Goal: Task Accomplishment & Management: Manage account settings

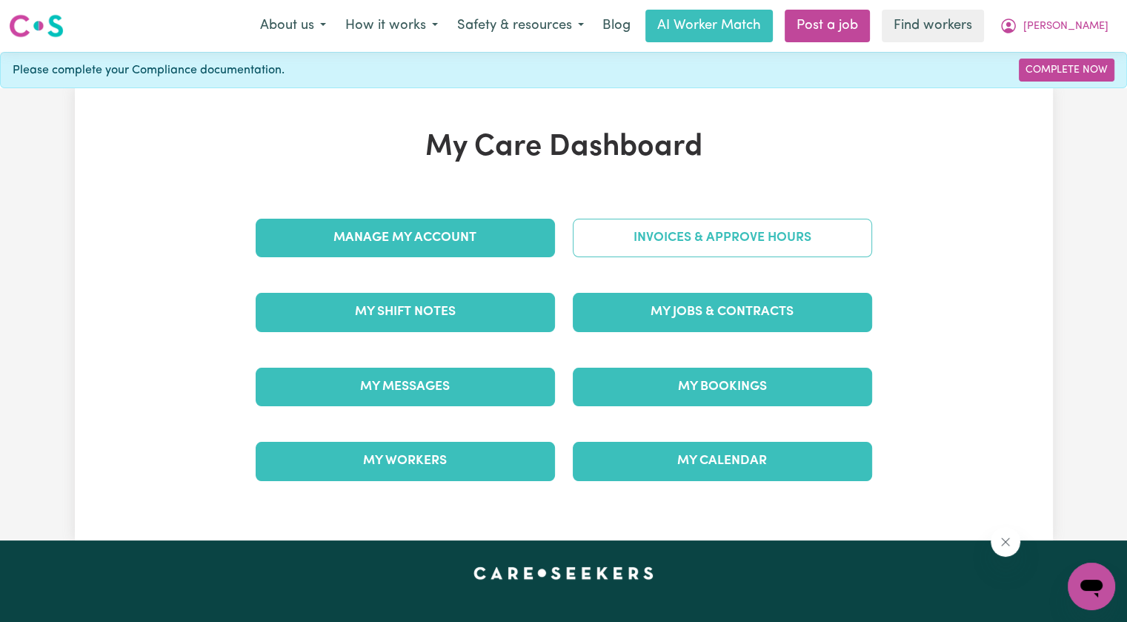
click at [756, 245] on link "Invoices & Approve Hours" at bounding box center [722, 238] width 299 height 39
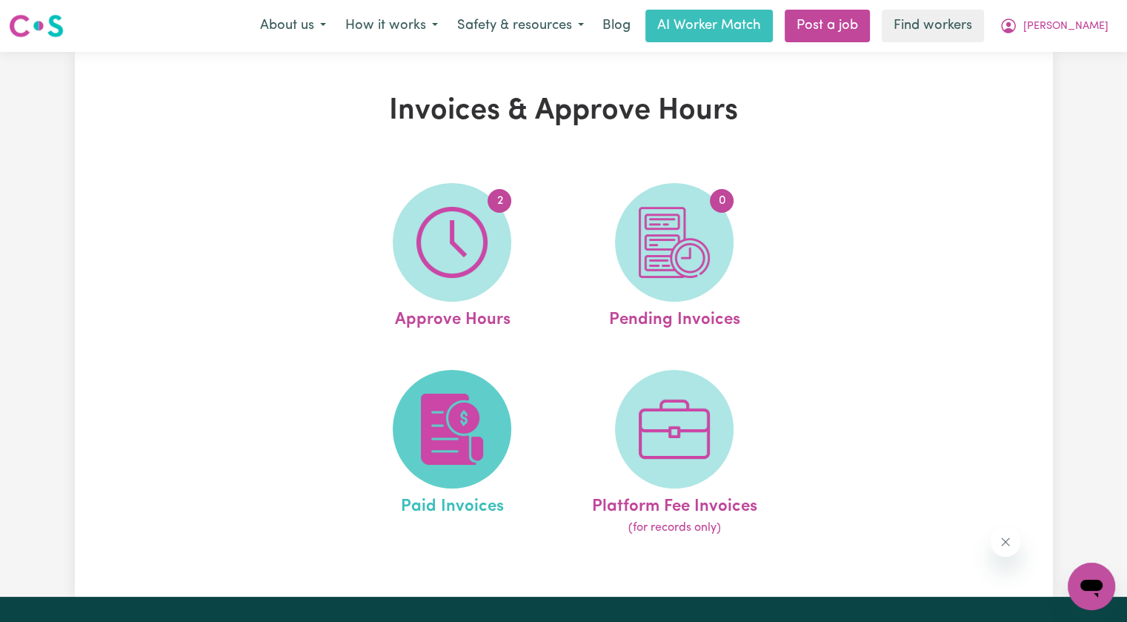
click at [468, 418] on img at bounding box center [451, 428] width 71 height 71
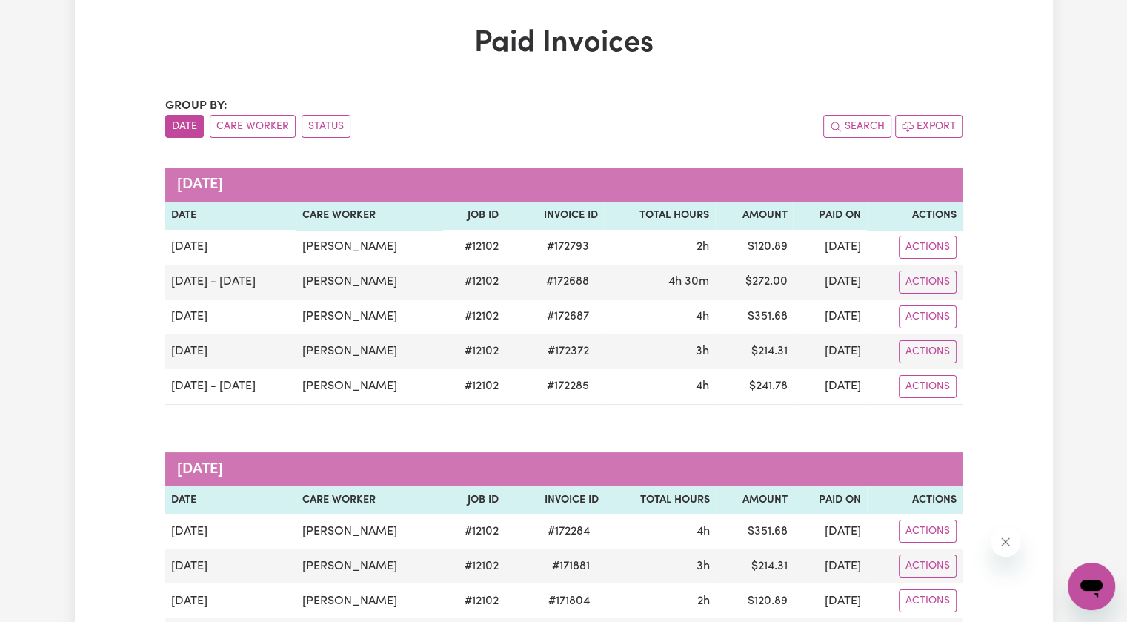
scroll to position [148, 0]
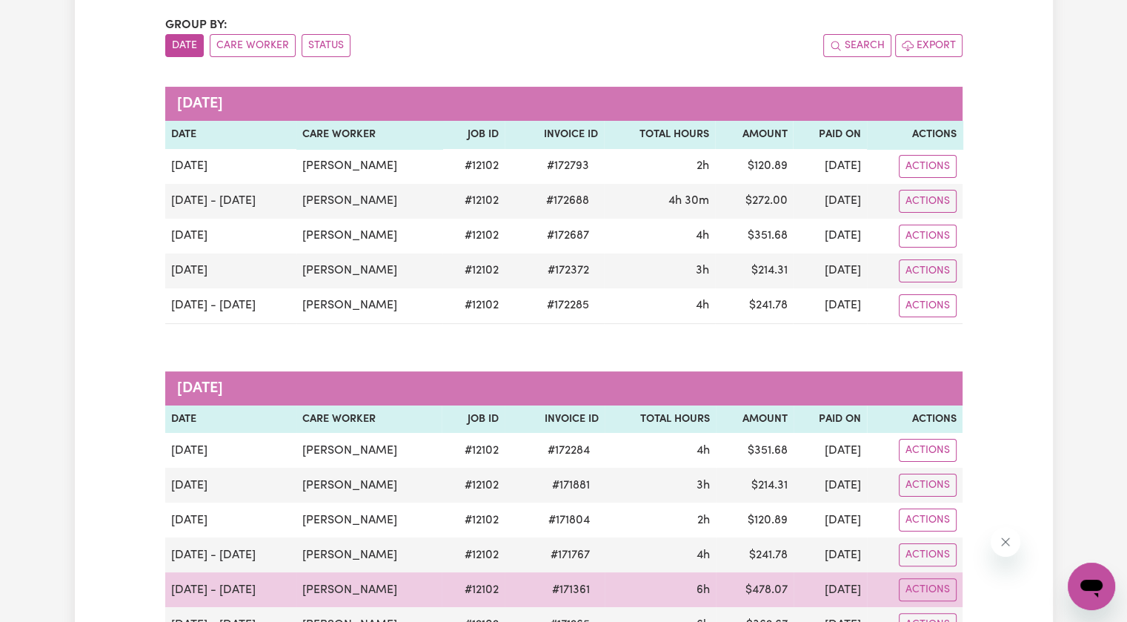
click at [543, 589] on span "# 171361" at bounding box center [571, 590] width 56 height 18
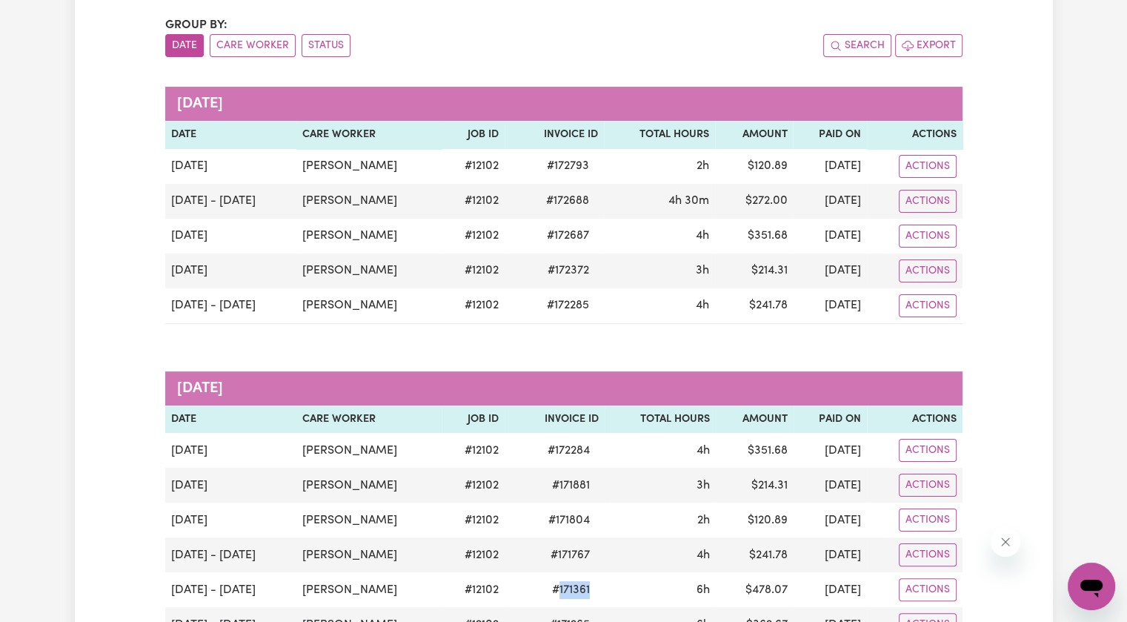
copy span "171361"
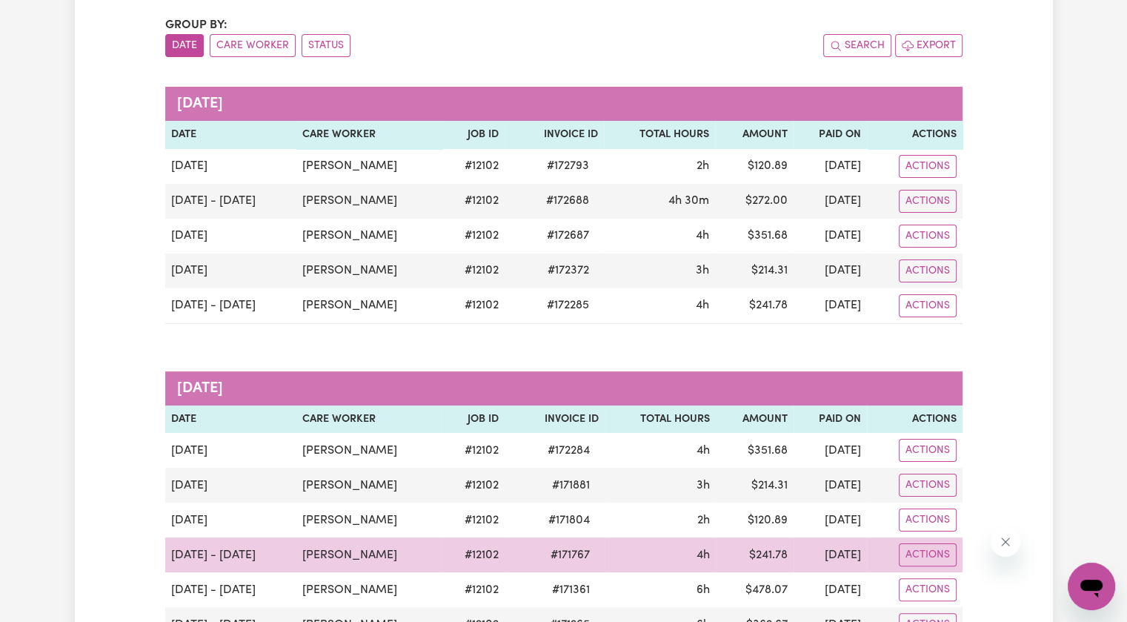
click at [542, 548] on span "# 171767" at bounding box center [570, 555] width 57 height 18
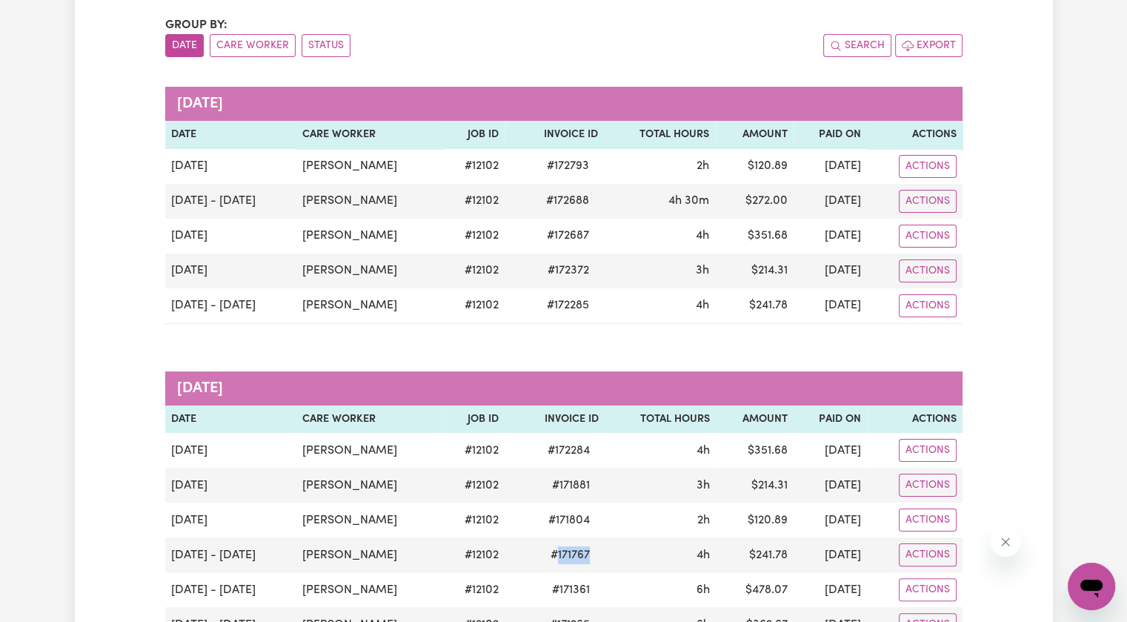
copy span "171767"
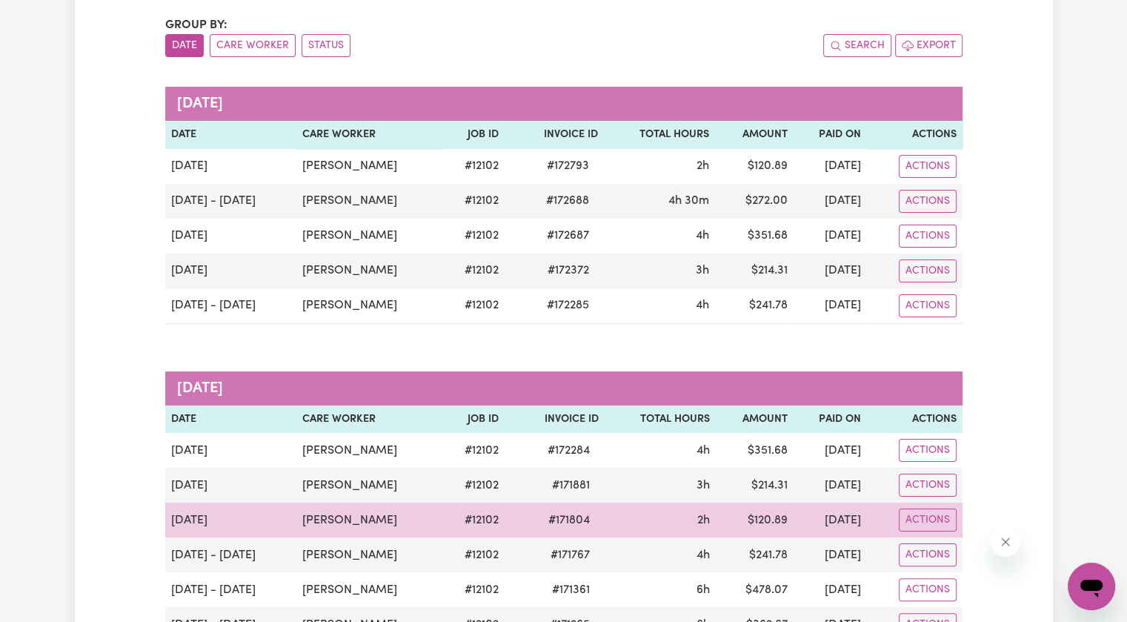
click at [553, 518] on span "# 171804" at bounding box center [568, 520] width 59 height 18
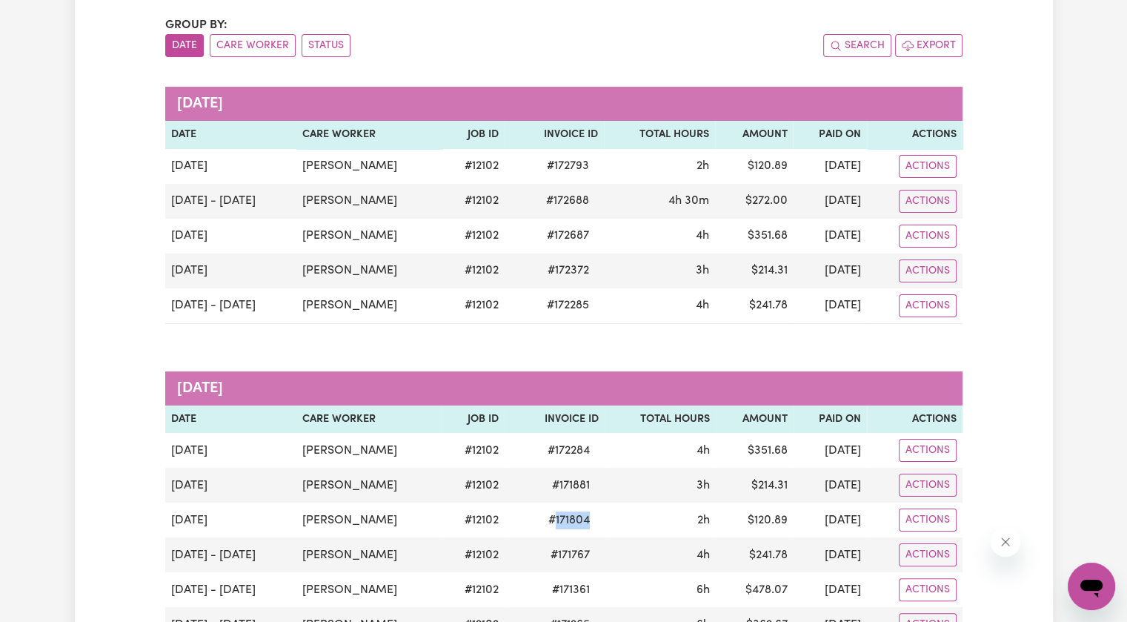
copy span "171804"
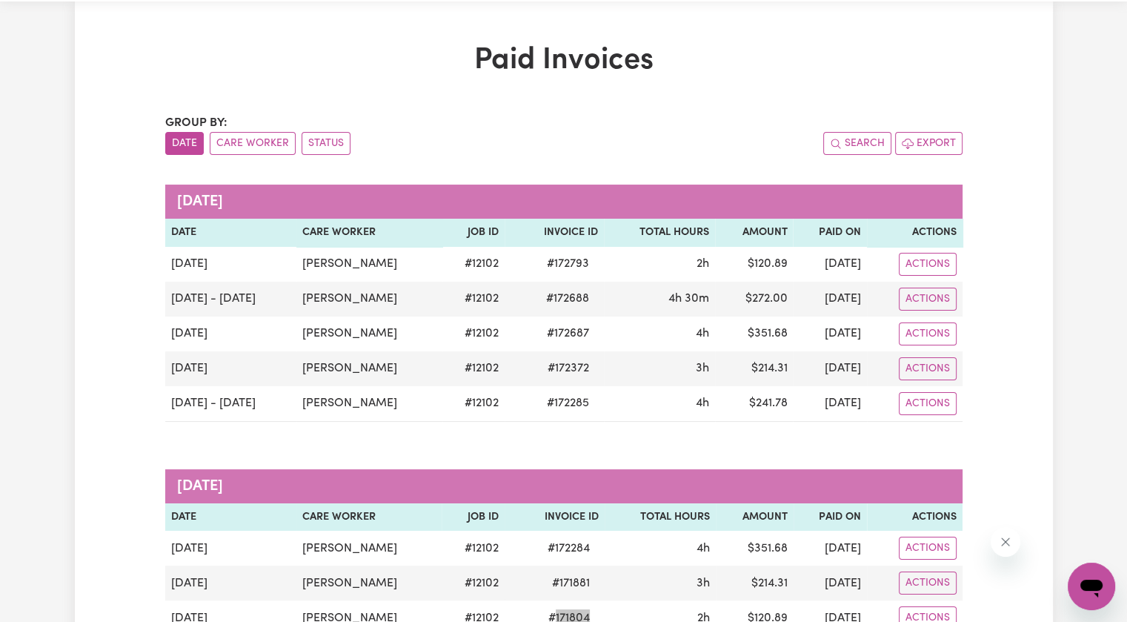
scroll to position [0, 0]
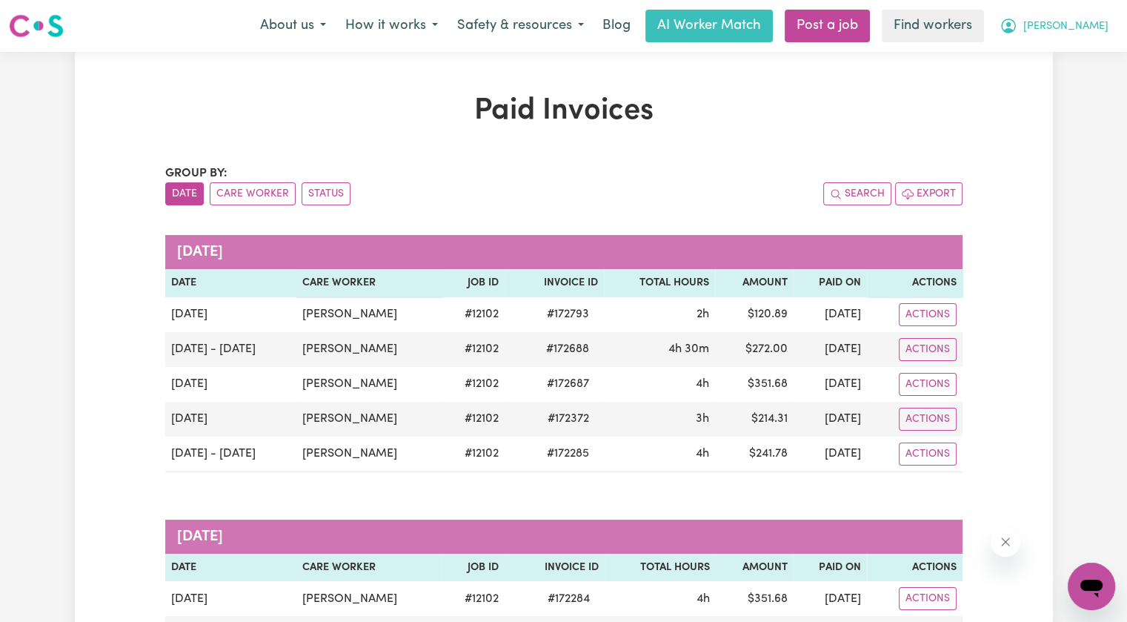
click at [1078, 26] on span "[PERSON_NAME]" at bounding box center [1065, 27] width 85 height 16
click at [1073, 71] on link "Logout" at bounding box center [1058, 85] width 117 height 28
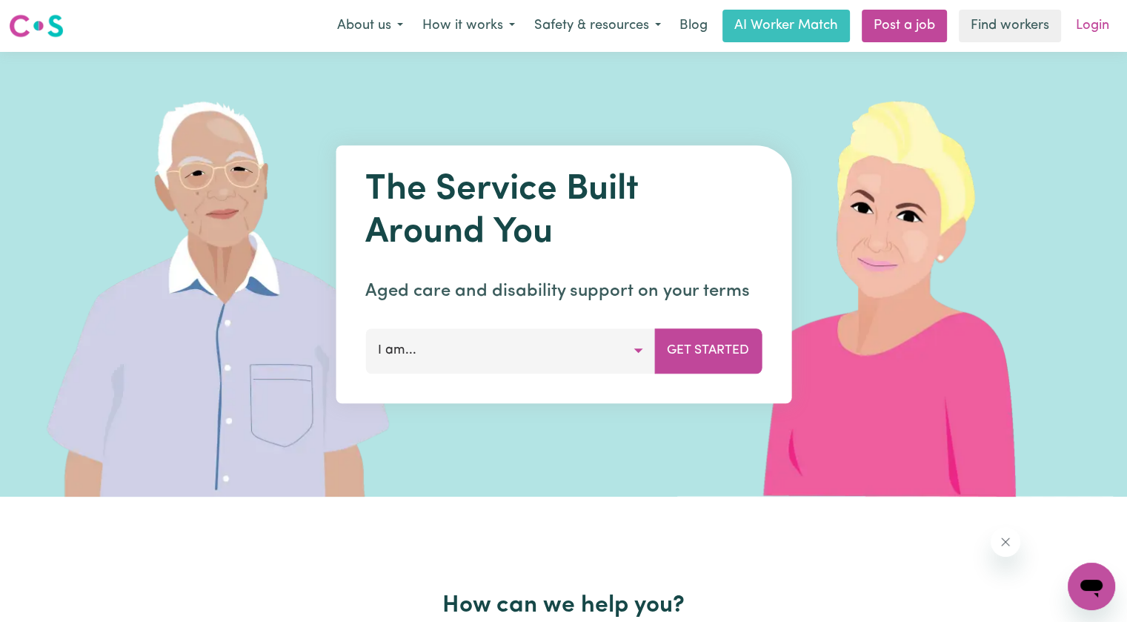
click at [1093, 32] on link "Login" at bounding box center [1092, 26] width 51 height 33
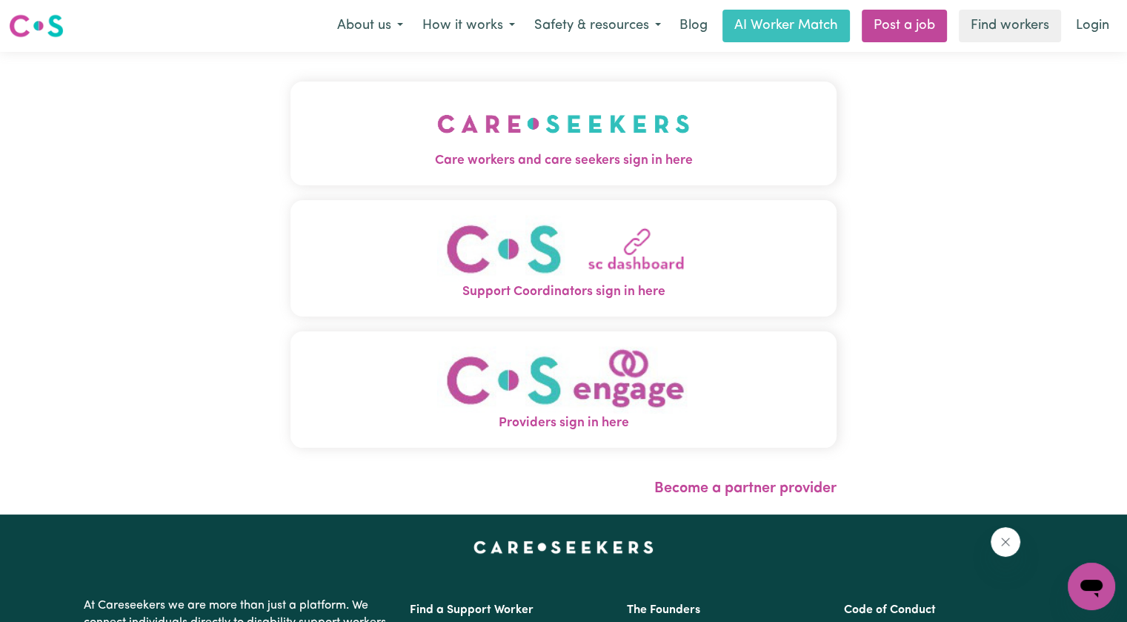
drag, startPoint x: 503, startPoint y: 154, endPoint x: 507, endPoint y: 162, distance: 8.3
click at [503, 154] on span "Care workers and care seekers sign in here" at bounding box center [563, 160] width 546 height 19
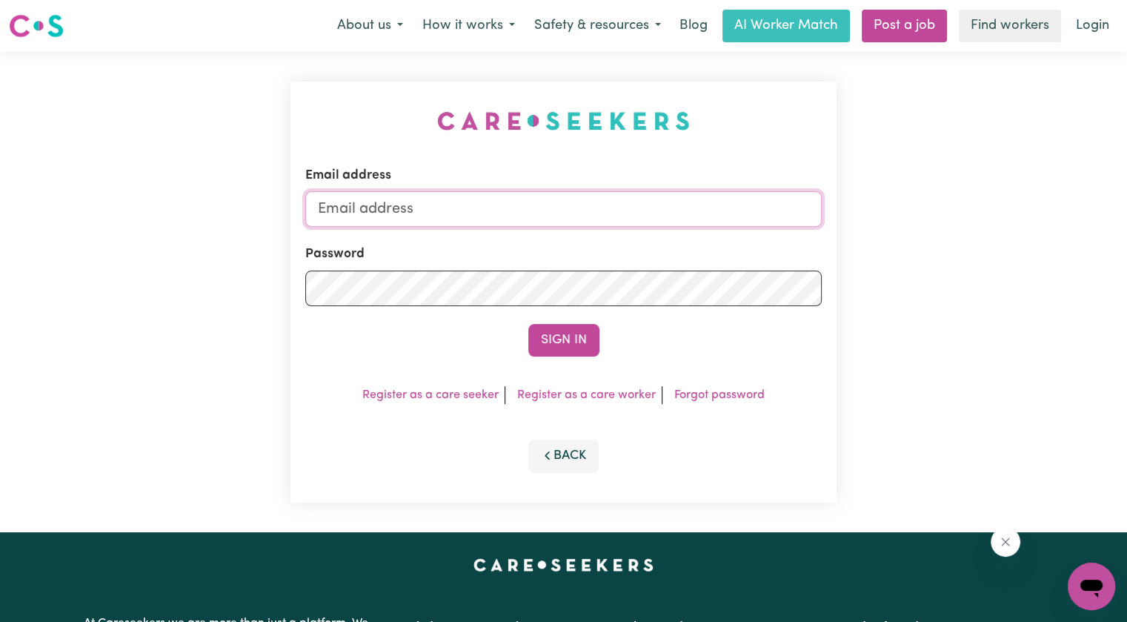
click at [468, 207] on input "Email address" at bounding box center [563, 209] width 517 height 36
drag, startPoint x: 396, startPoint y: 207, endPoint x: 790, endPoint y: 185, distance: 394.8
click at [999, 199] on div "Email address [EMAIL_ADDRESS][DOMAIN_NAME] Password Sign In Register as a care …" at bounding box center [563, 292] width 1127 height 480
drag, startPoint x: 514, startPoint y: 210, endPoint x: 394, endPoint y: 201, distance: 120.4
click at [394, 201] on input "[EMAIL_ADDRESS][DOMAIN_NAME]" at bounding box center [563, 209] width 517 height 36
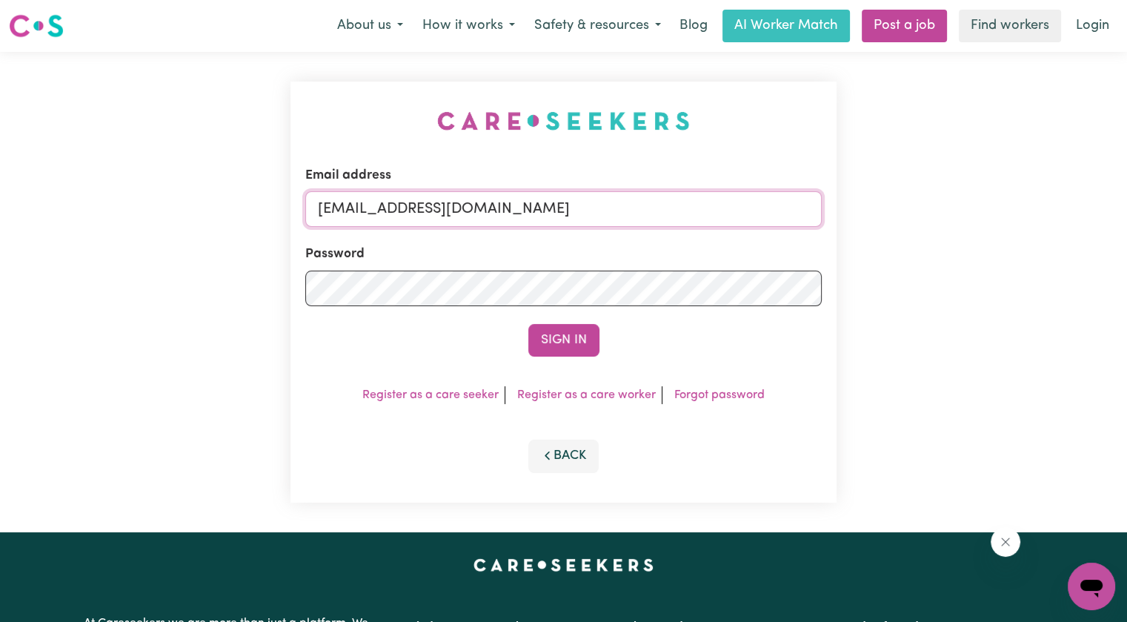
paste input "[PERSON_NAME]"
click at [451, 206] on input "superuser~[PERSON_NAME] [PERSON_NAME][EMAIL_ADDRESS][DOMAIN_NAME]" at bounding box center [563, 209] width 517 height 36
type input "[EMAIL_ADDRESS][DOMAIN_NAME]"
click at [528, 324] on button "Sign In" at bounding box center [563, 340] width 71 height 33
